Goal: Information Seeking & Learning: Learn about a topic

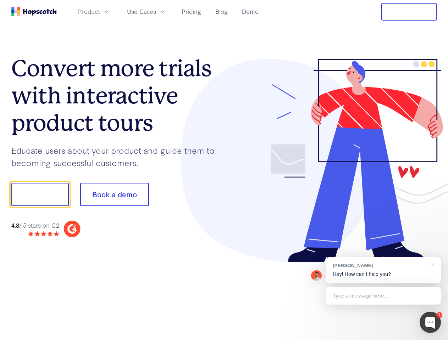
click at [224, 170] on div at bounding box center [330, 161] width 213 height 204
click at [100, 11] on span "Product" at bounding box center [89, 11] width 22 height 9
click at [156, 11] on span "Use Cases" at bounding box center [141, 11] width 29 height 9
click at [409, 12] on button "Free Trial" at bounding box center [408, 12] width 55 height 18
click at [40, 195] on button "Show me!" at bounding box center [39, 194] width 57 height 23
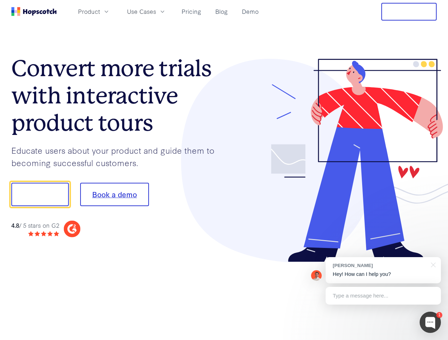
click at [114, 195] on button "Book a demo" at bounding box center [114, 194] width 69 height 23
click at [430, 323] on div at bounding box center [429, 322] width 21 height 21
click at [383, 270] on div "[PERSON_NAME] Hey! How can I help you?" at bounding box center [382, 270] width 115 height 26
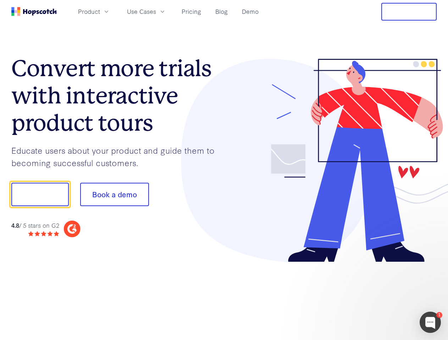
click at [432, 264] on div at bounding box center [374, 194] width 133 height 236
click at [383, 296] on div at bounding box center [374, 241] width 133 height 141
